Goal: Task Accomplishment & Management: Manage account settings

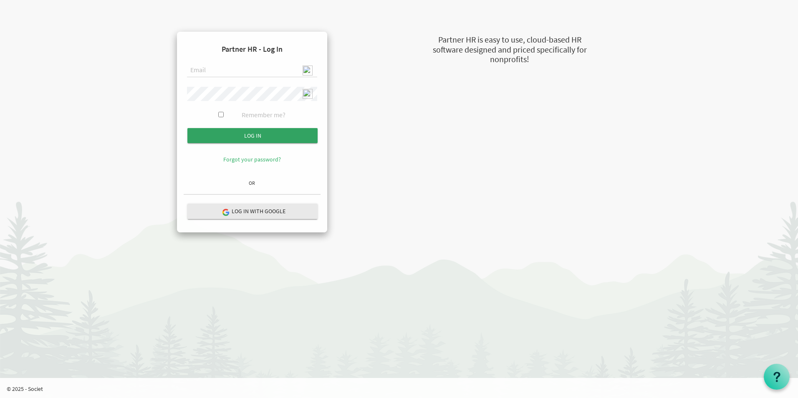
type input "[EMAIL_ADDRESS][DOMAIN_NAME]"
click at [265, 134] on input "Log in" at bounding box center [252, 135] width 130 height 15
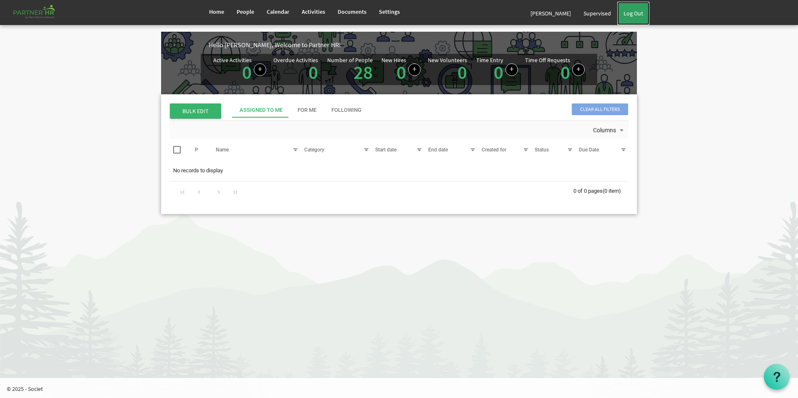
click at [629, 21] on link "Log Out" at bounding box center [633, 13] width 32 height 23
